Goal: Connect with others: Connect with others

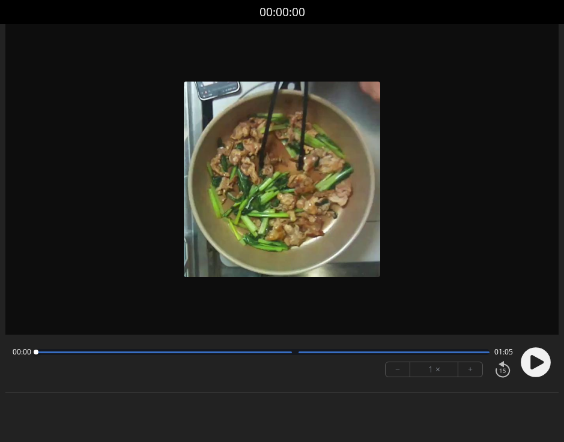
click at [541, 357] on circle at bounding box center [535, 363] width 30 height 30
click at [465, 372] on button "+" at bounding box center [470, 370] width 24 height 14
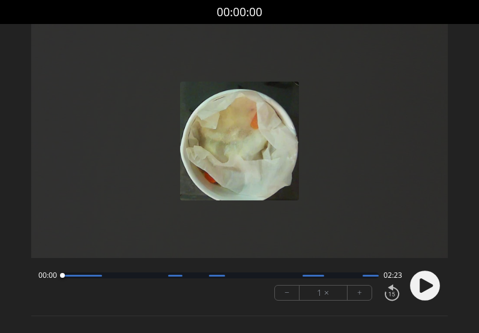
click at [430, 290] on circle at bounding box center [425, 286] width 30 height 30
click at [361, 293] on button "+" at bounding box center [360, 293] width 24 height 14
